Goal: Complete application form: Complete application form

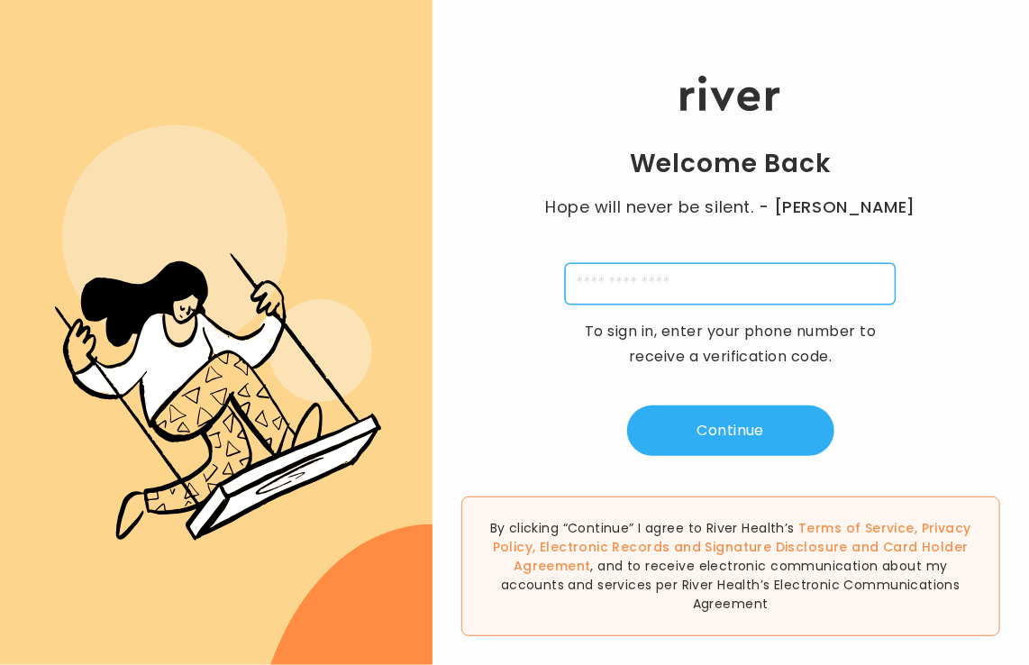
click at [870, 264] on input "tel" at bounding box center [730, 283] width 331 height 41
click at [802, 287] on input "tel" at bounding box center [730, 283] width 331 height 41
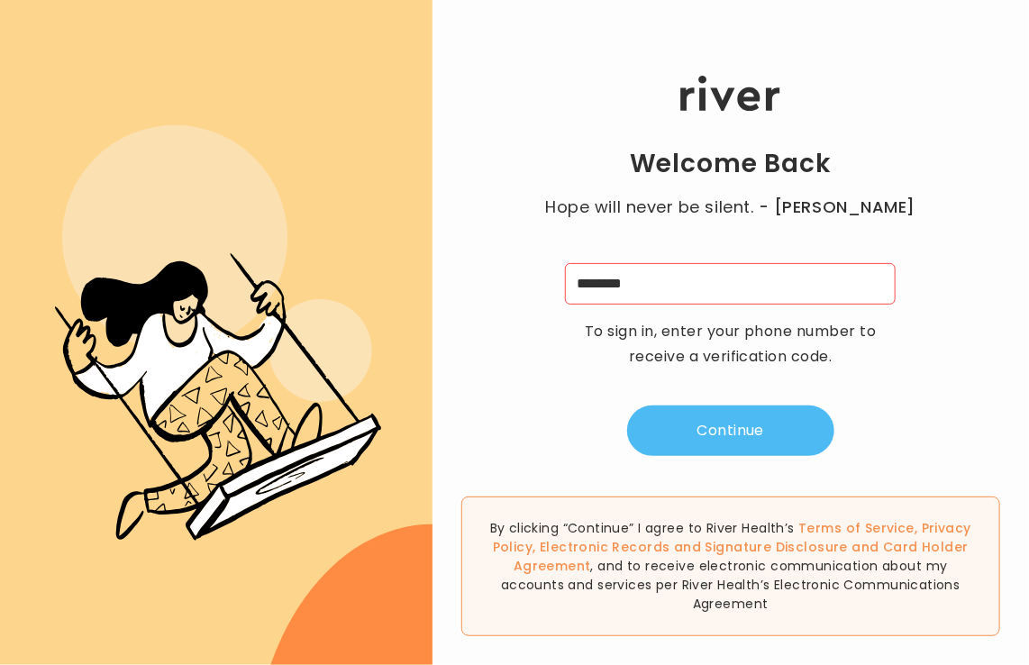
click at [788, 423] on button "Continue" at bounding box center [730, 430] width 207 height 50
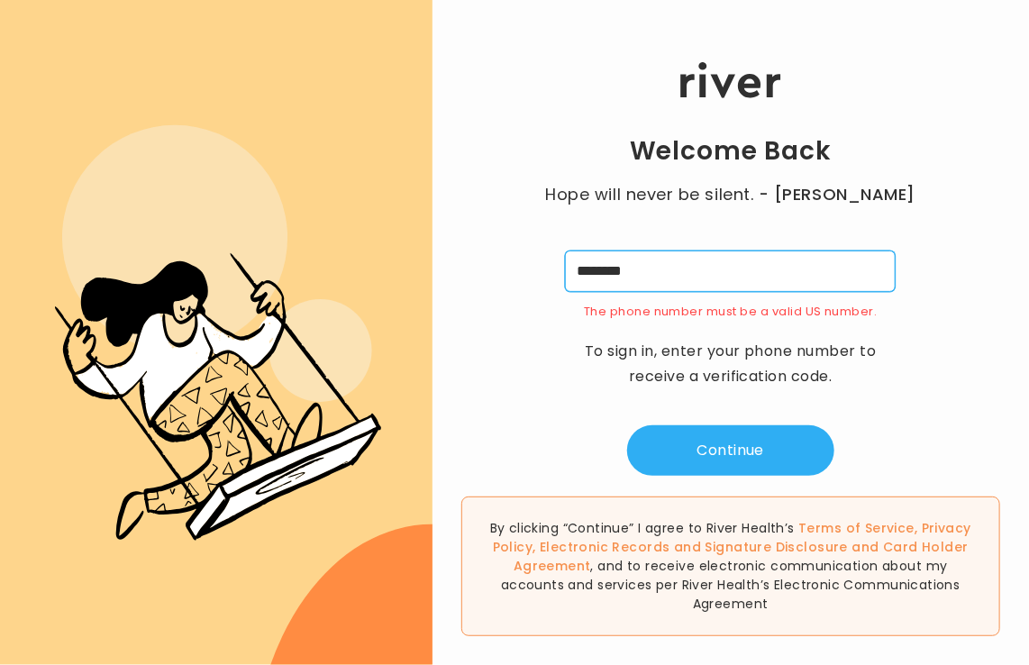
click at [804, 277] on input "********" at bounding box center [730, 270] width 331 height 41
click at [645, 272] on input "********" at bounding box center [730, 270] width 331 height 41
type input "**********"
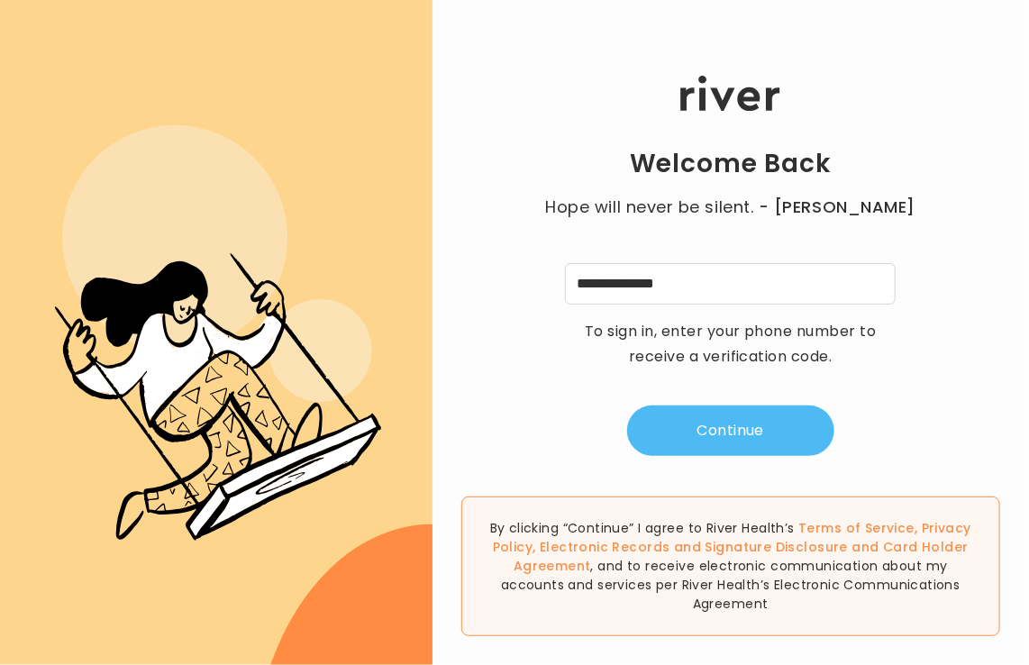
click at [728, 441] on button "Continue" at bounding box center [730, 430] width 207 height 50
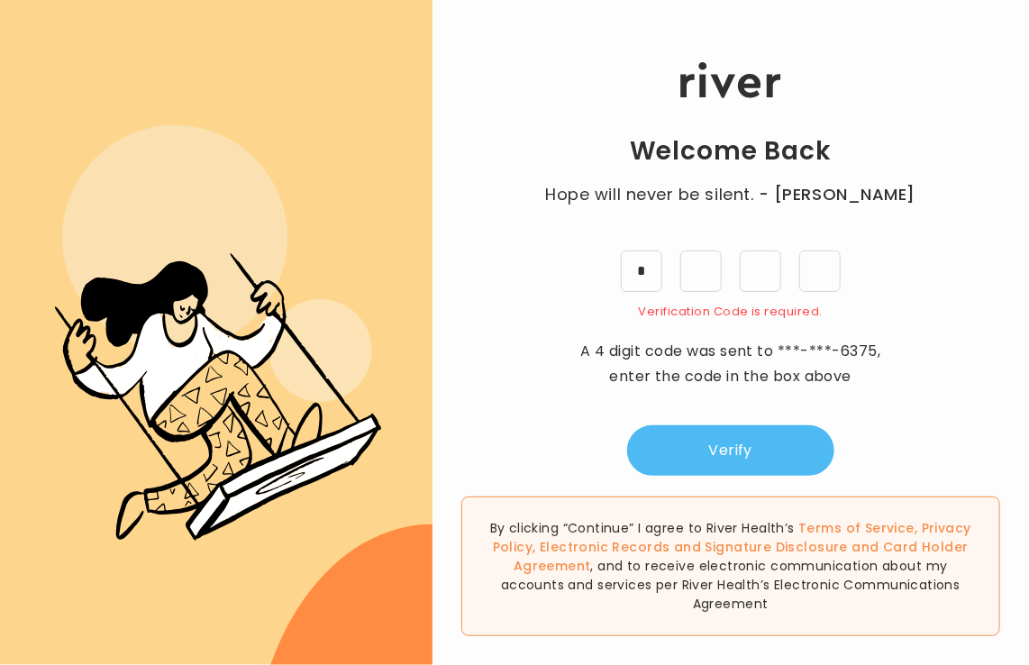
type input "*"
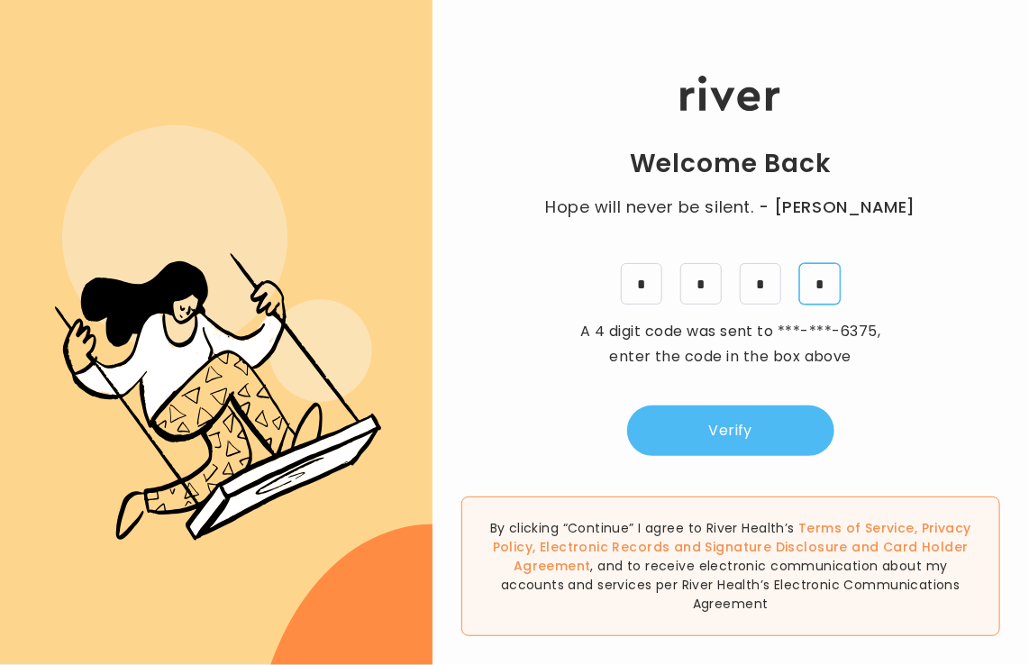
type input "*"
click at [724, 434] on button "Verify" at bounding box center [730, 430] width 207 height 50
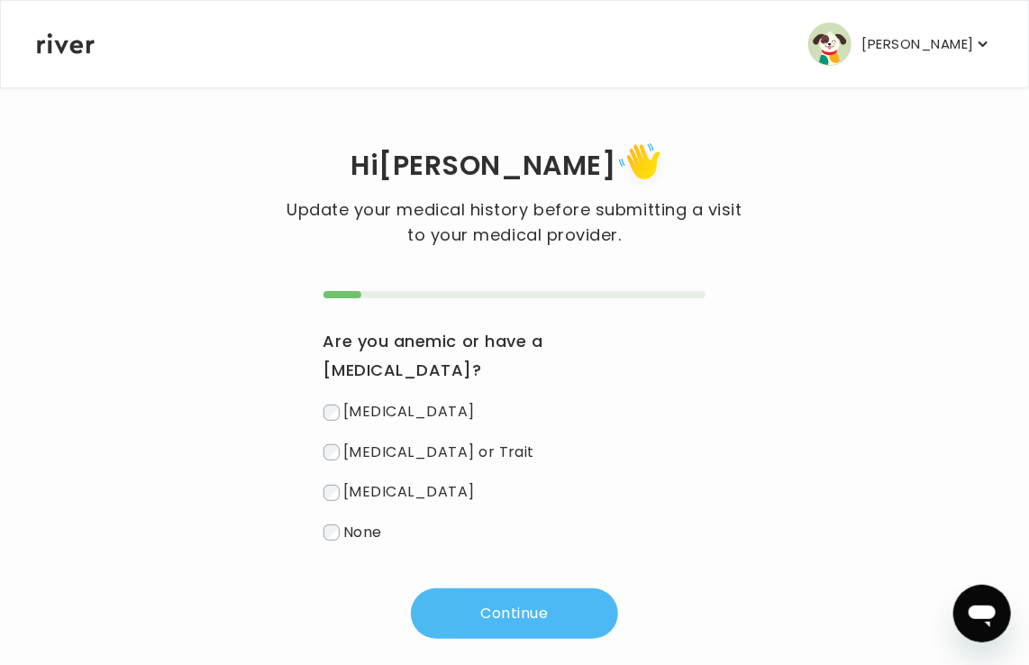
click at [457, 588] on button "Continue" at bounding box center [514, 613] width 207 height 50
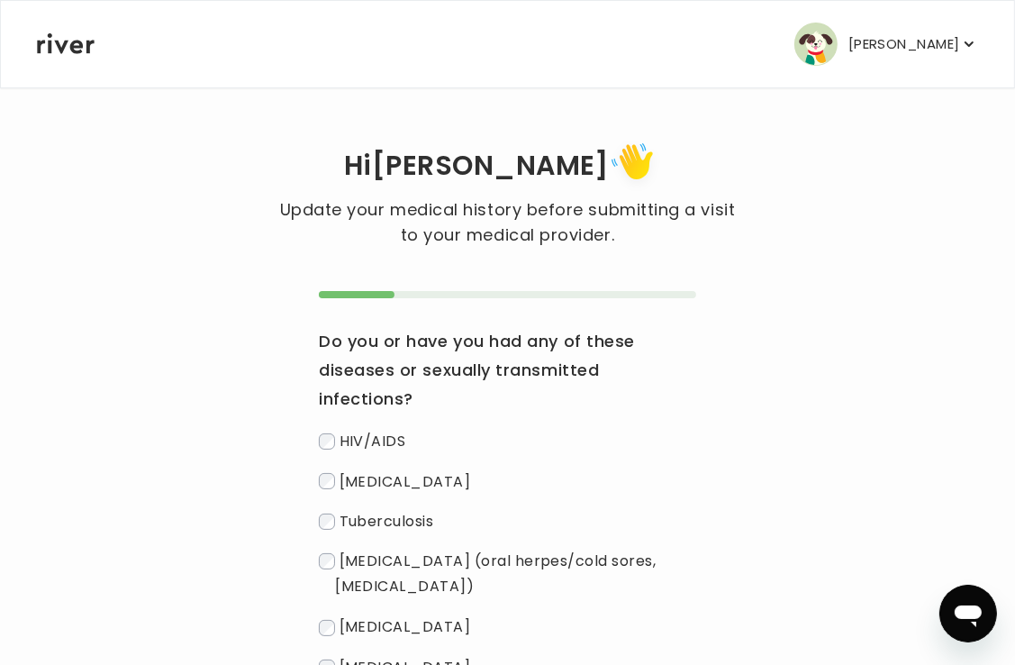
scroll to position [322, 0]
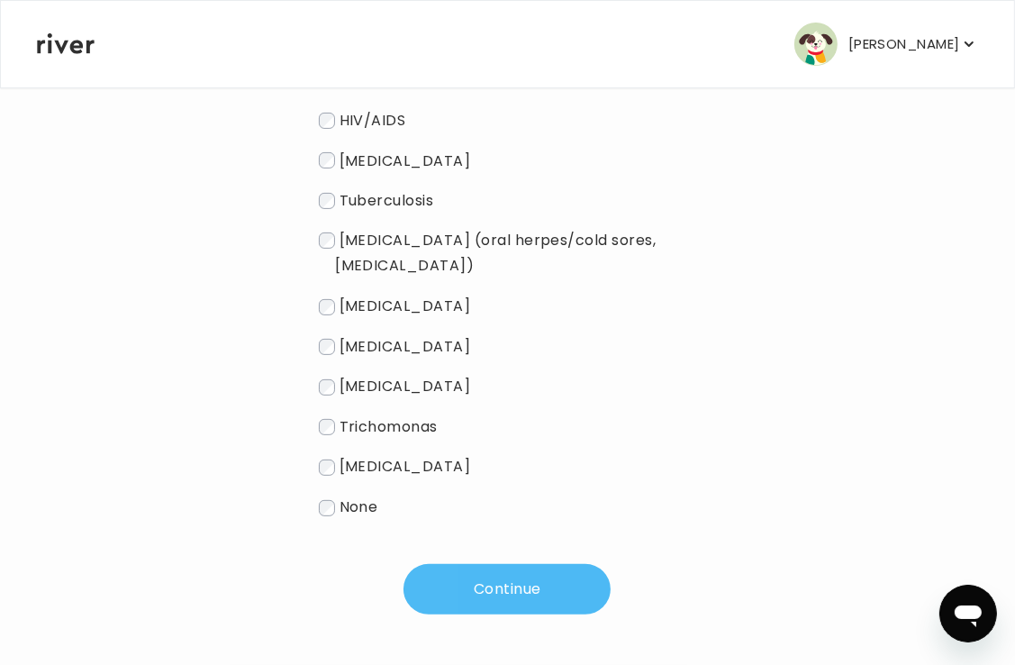
click at [508, 585] on button "Continue" at bounding box center [507, 589] width 207 height 50
click at [483, 591] on button "Continue" at bounding box center [507, 589] width 207 height 50
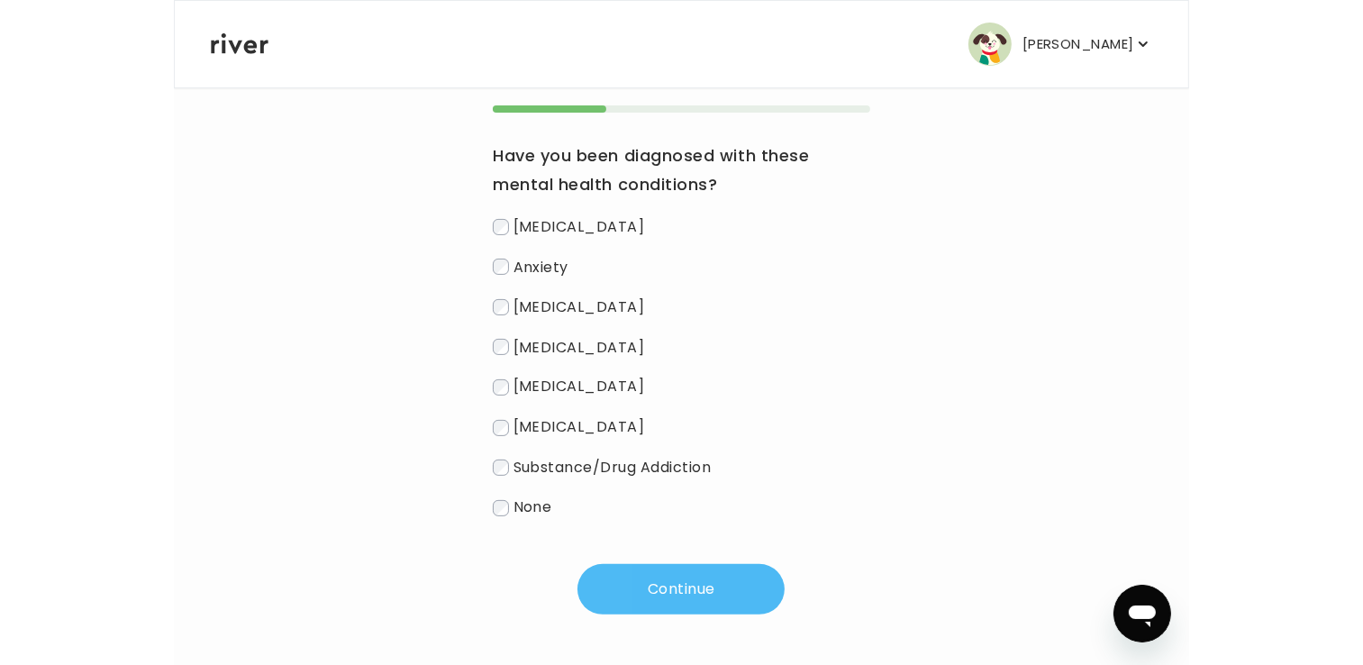
scroll to position [186, 0]
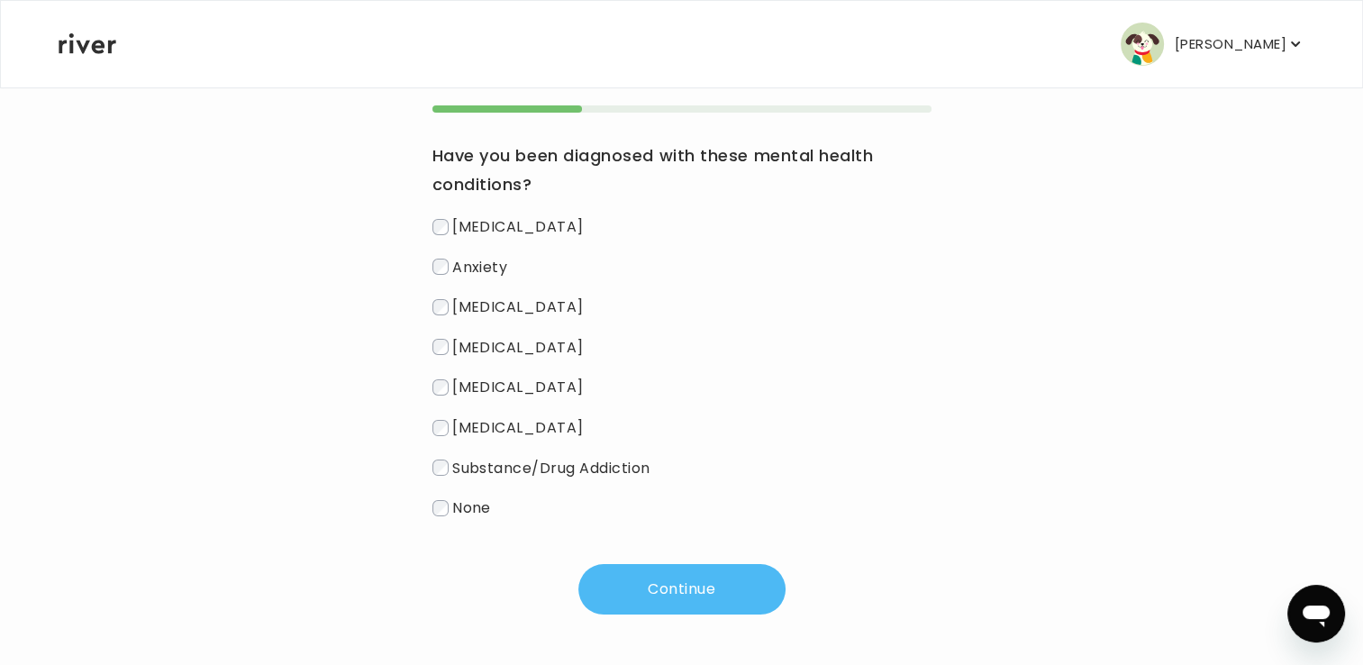
click at [660, 582] on button "Continue" at bounding box center [681, 589] width 207 height 50
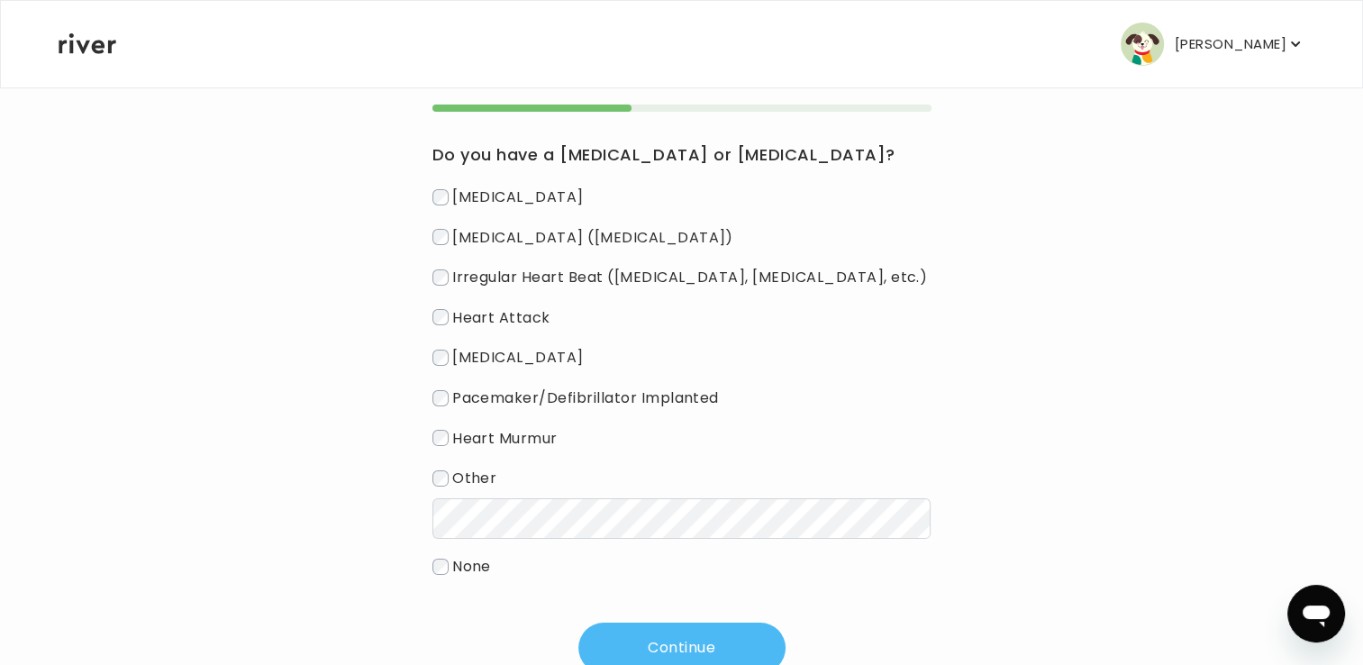
click at [612, 637] on button "Continue" at bounding box center [681, 647] width 207 height 50
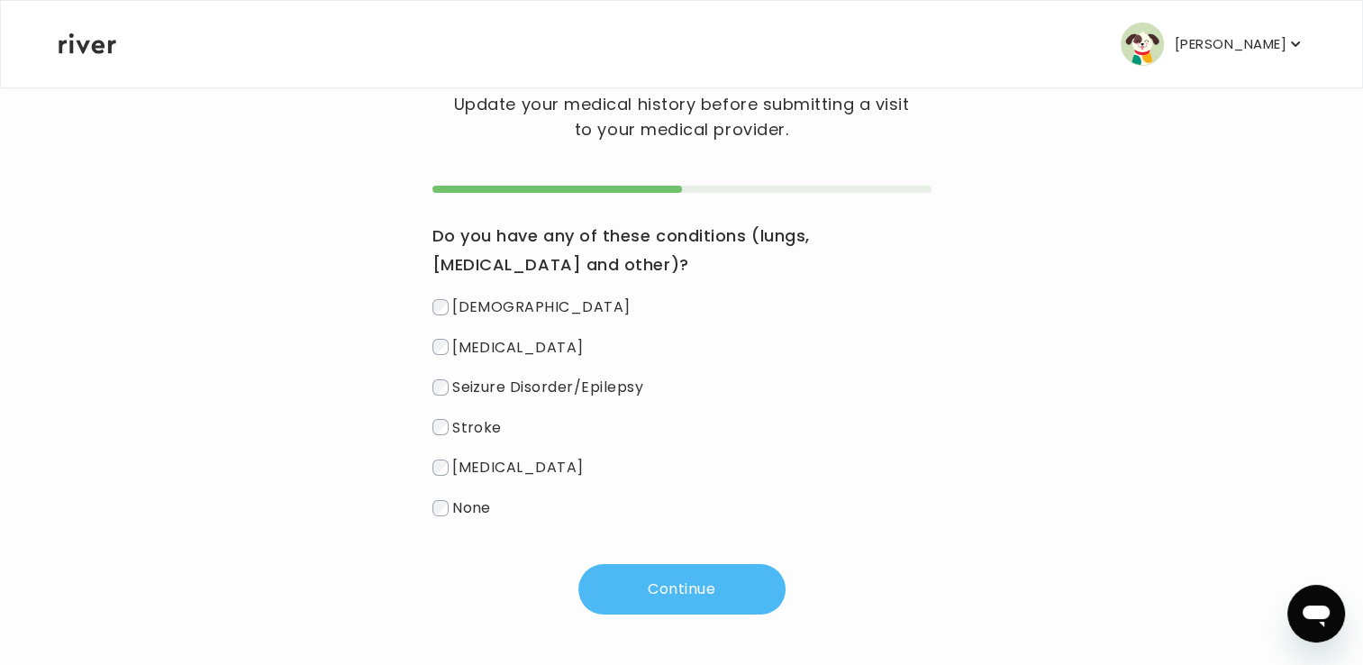
scroll to position [105, 0]
click at [670, 594] on button "Continue" at bounding box center [681, 589] width 207 height 50
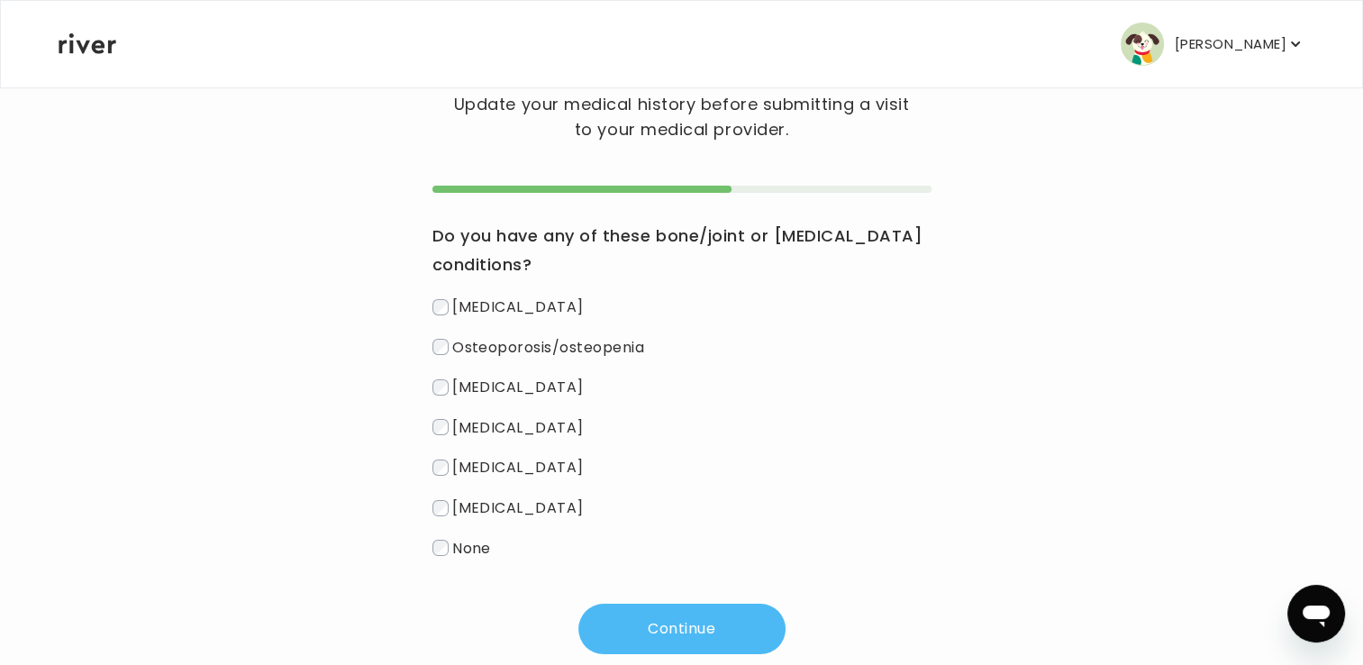
click at [667, 625] on button "Continue" at bounding box center [681, 629] width 207 height 50
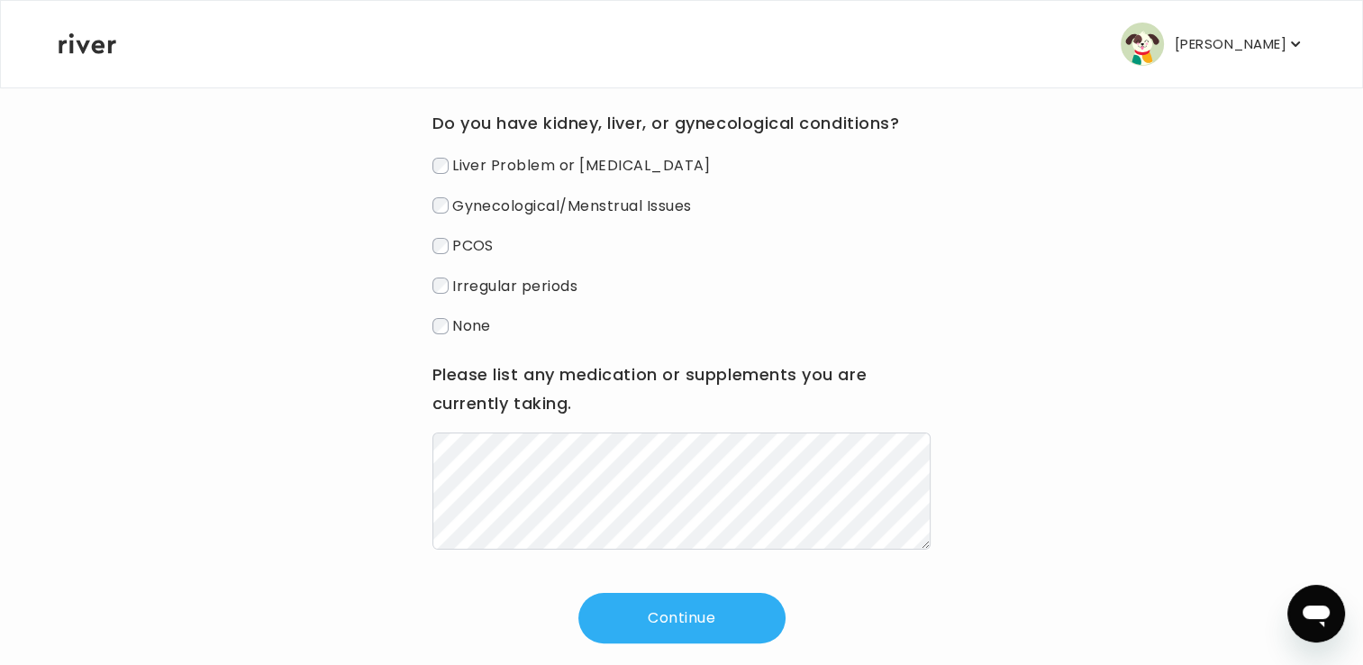
scroll to position [247, 0]
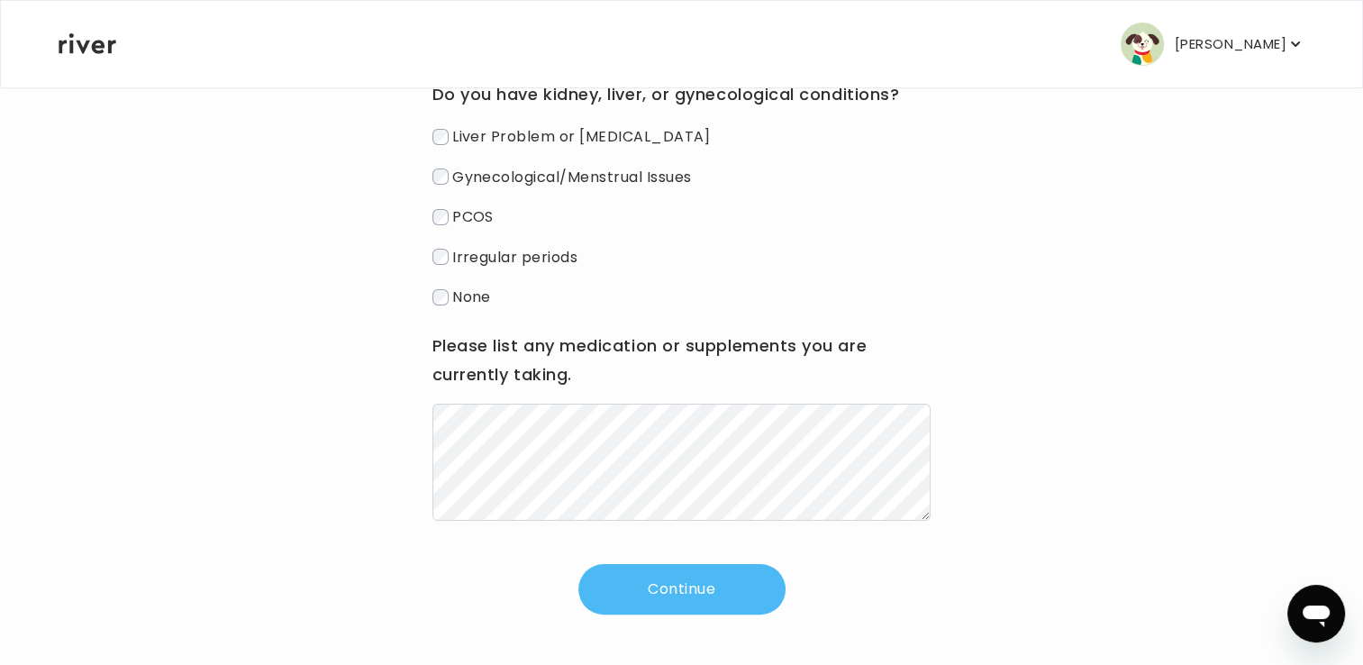
click at [677, 580] on button "Continue" at bounding box center [681, 589] width 207 height 50
click at [686, 586] on button "Continue" at bounding box center [681, 589] width 207 height 50
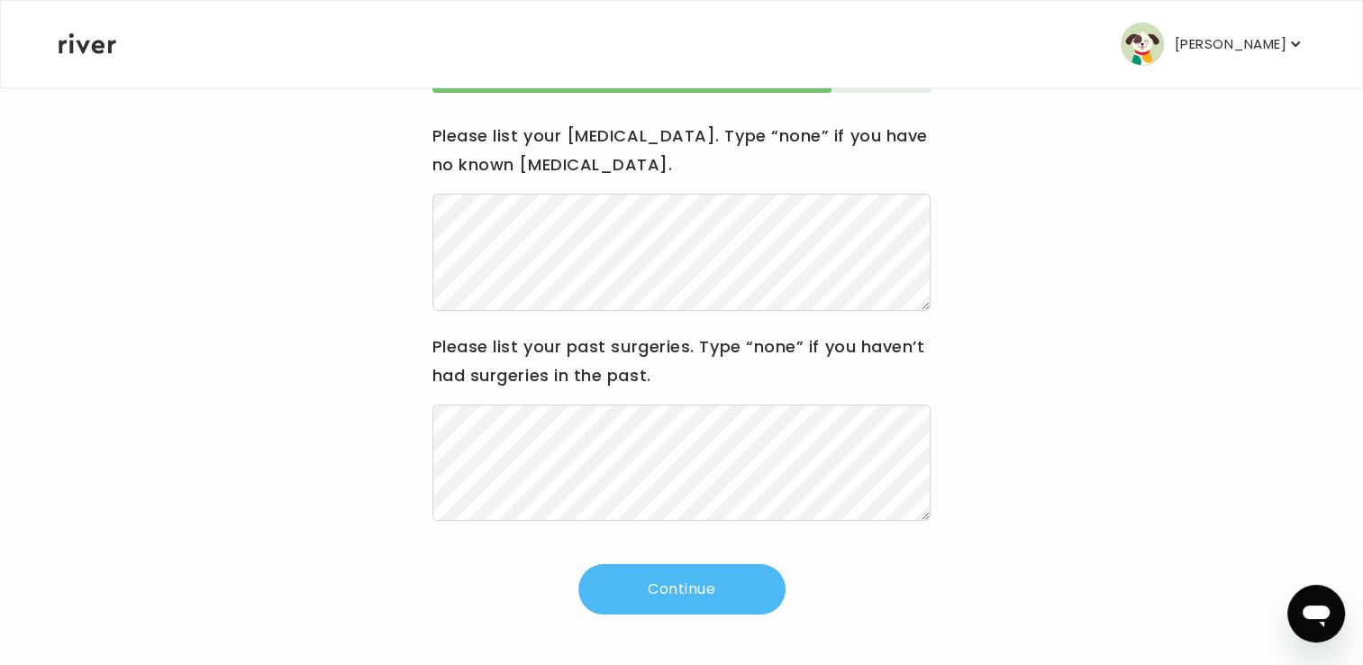
scroll to position [205, 0]
click at [712, 583] on button "Continue" at bounding box center [681, 589] width 207 height 50
click at [634, 593] on button "Continue" at bounding box center [681, 589] width 207 height 50
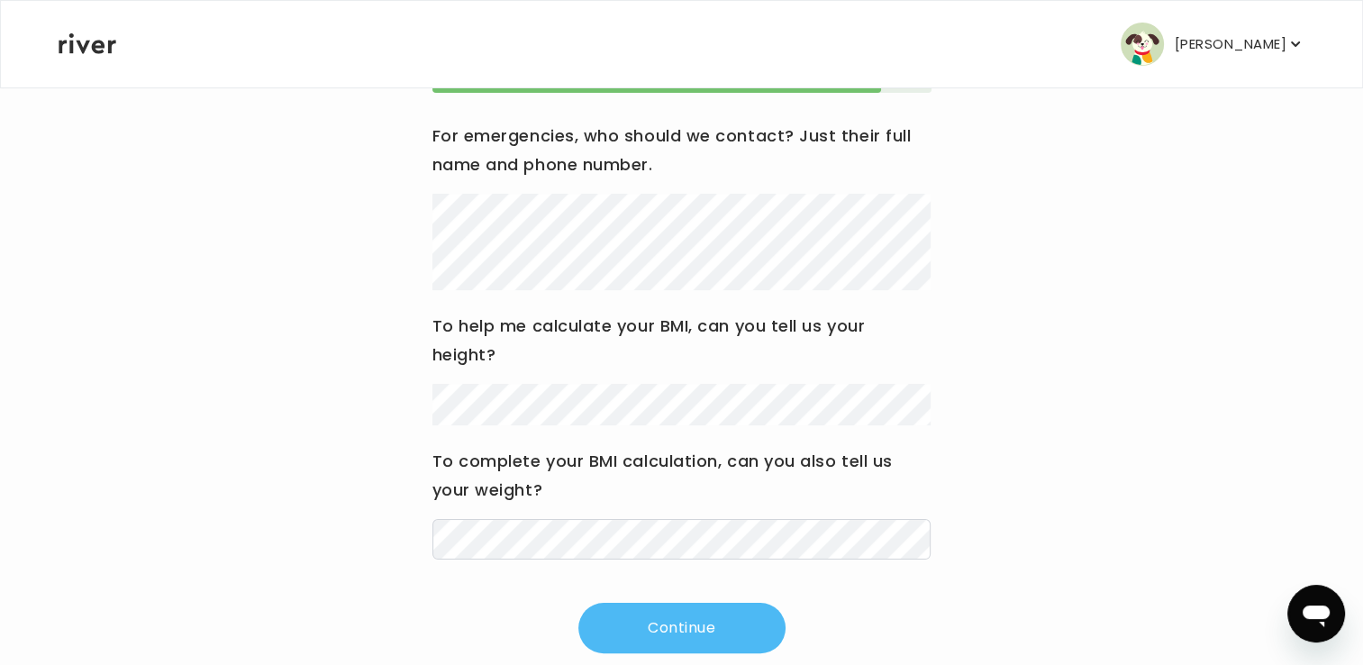
click at [731, 625] on button "Continue" at bounding box center [681, 628] width 207 height 50
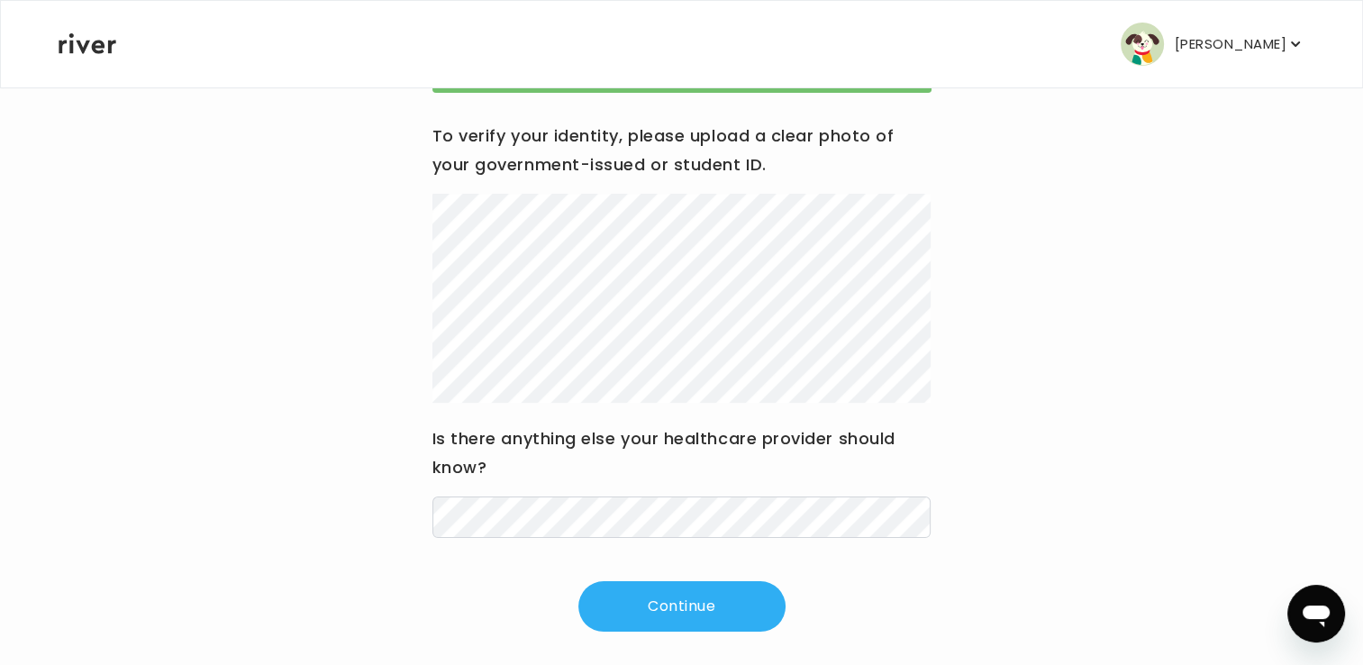
click at [1028, 38] on nav "[PERSON_NAME] Profile Add Family Activate Card Reimbursement Terms of Service P…" at bounding box center [681, 44] width 1361 height 86
